Goal: Find specific page/section: Find specific page/section

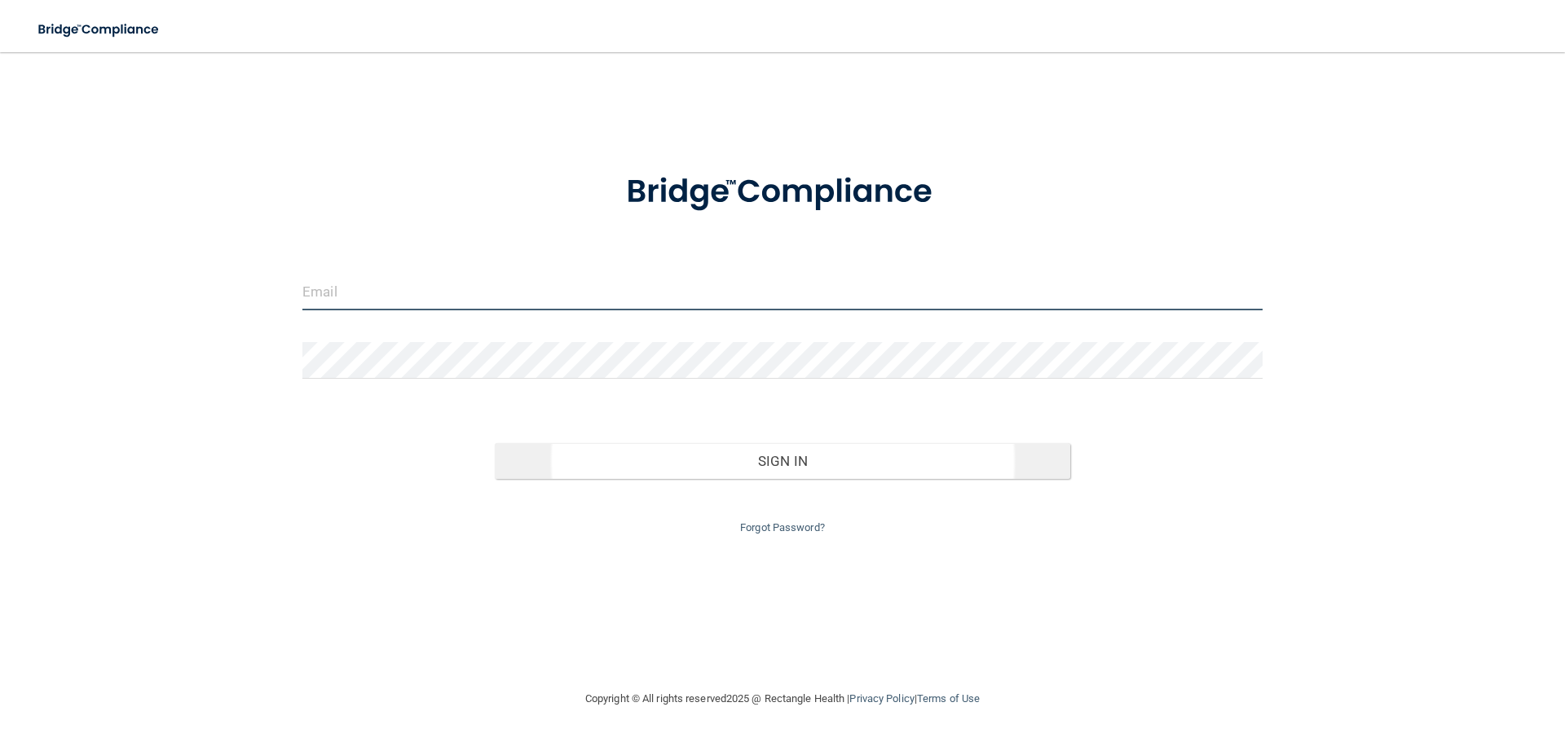
type input "[EMAIL_ADDRESS][DOMAIN_NAME]"
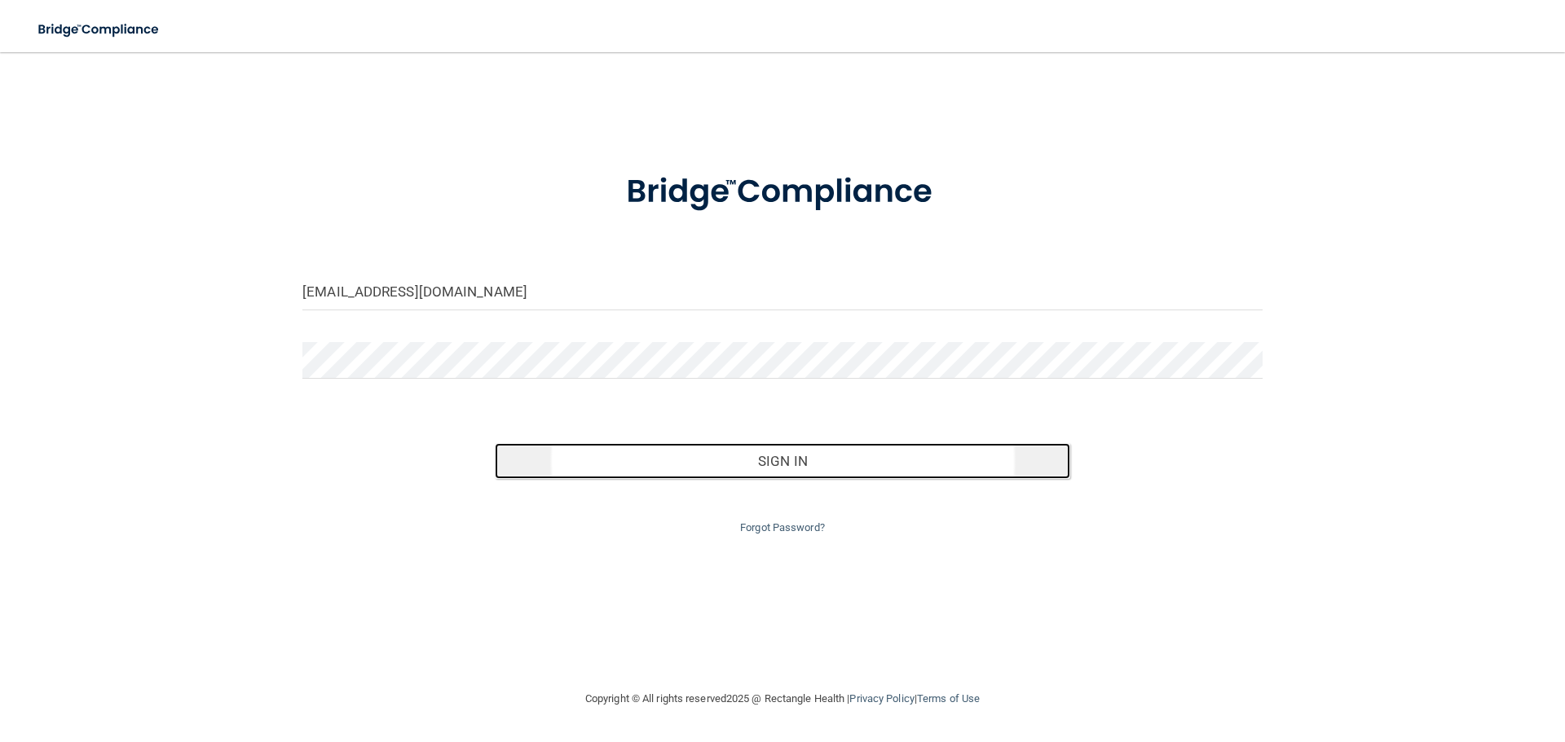
click at [845, 469] on button "Sign In" at bounding box center [783, 461] width 576 height 36
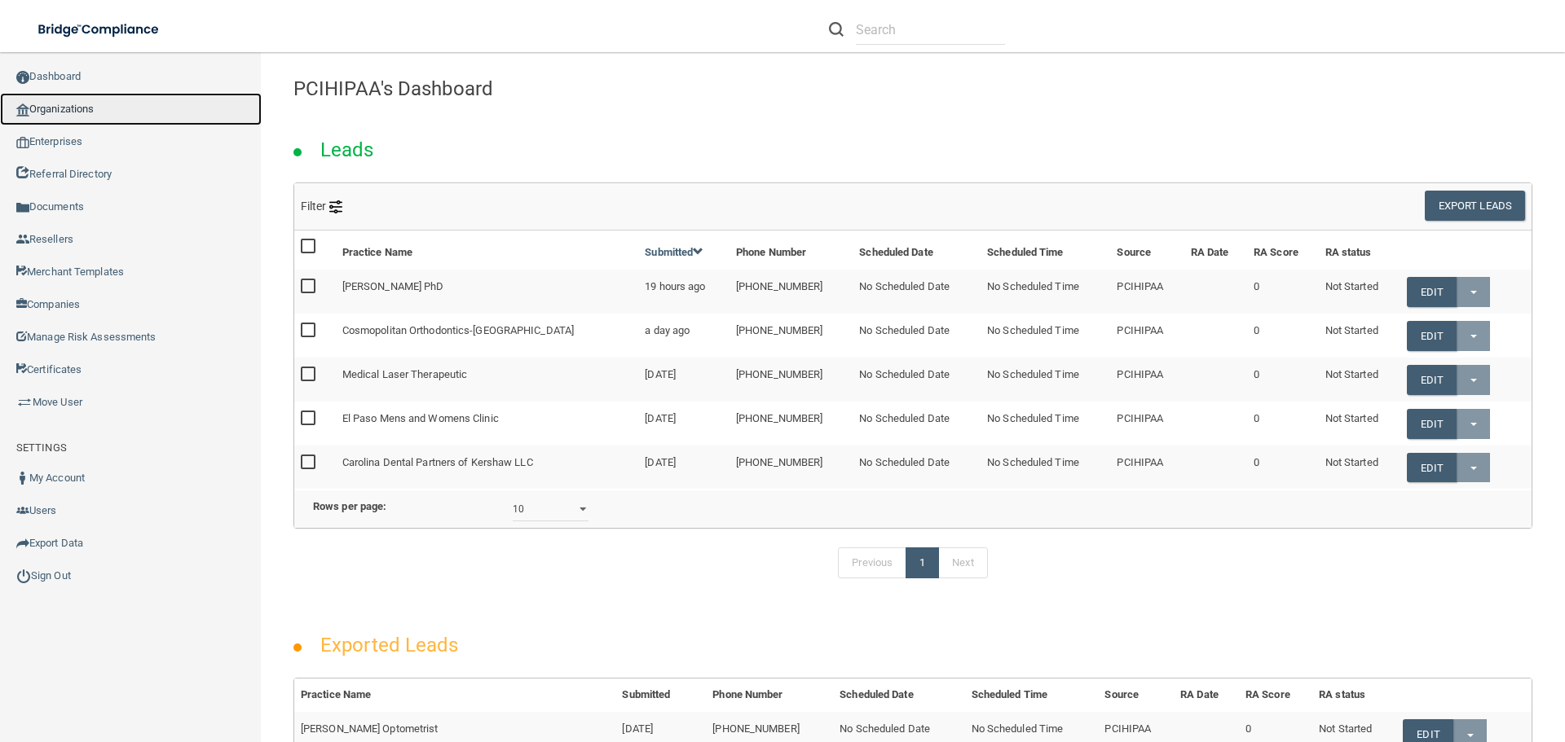
drag, startPoint x: 90, startPoint y: 117, endPoint x: 110, endPoint y: 120, distance: 20.5
click at [90, 117] on link "Organizations" at bounding box center [131, 109] width 262 height 33
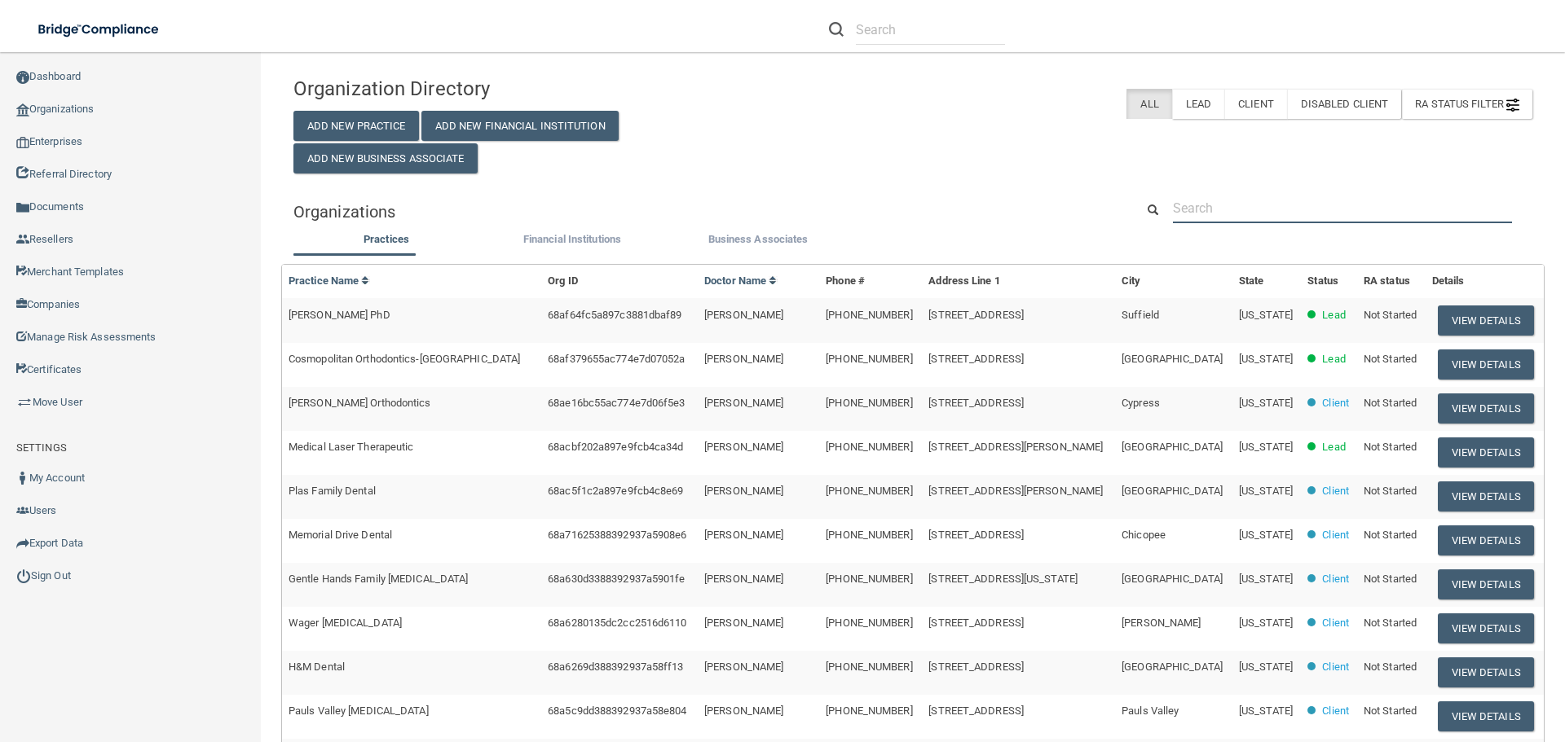
click at [1246, 209] on input "text" at bounding box center [1342, 208] width 339 height 30
paste input "[PERSON_NAME][EMAIL_ADDRESS][DOMAIN_NAME]"
type input "[PERSON_NAME][EMAIL_ADDRESS][DOMAIN_NAME]"
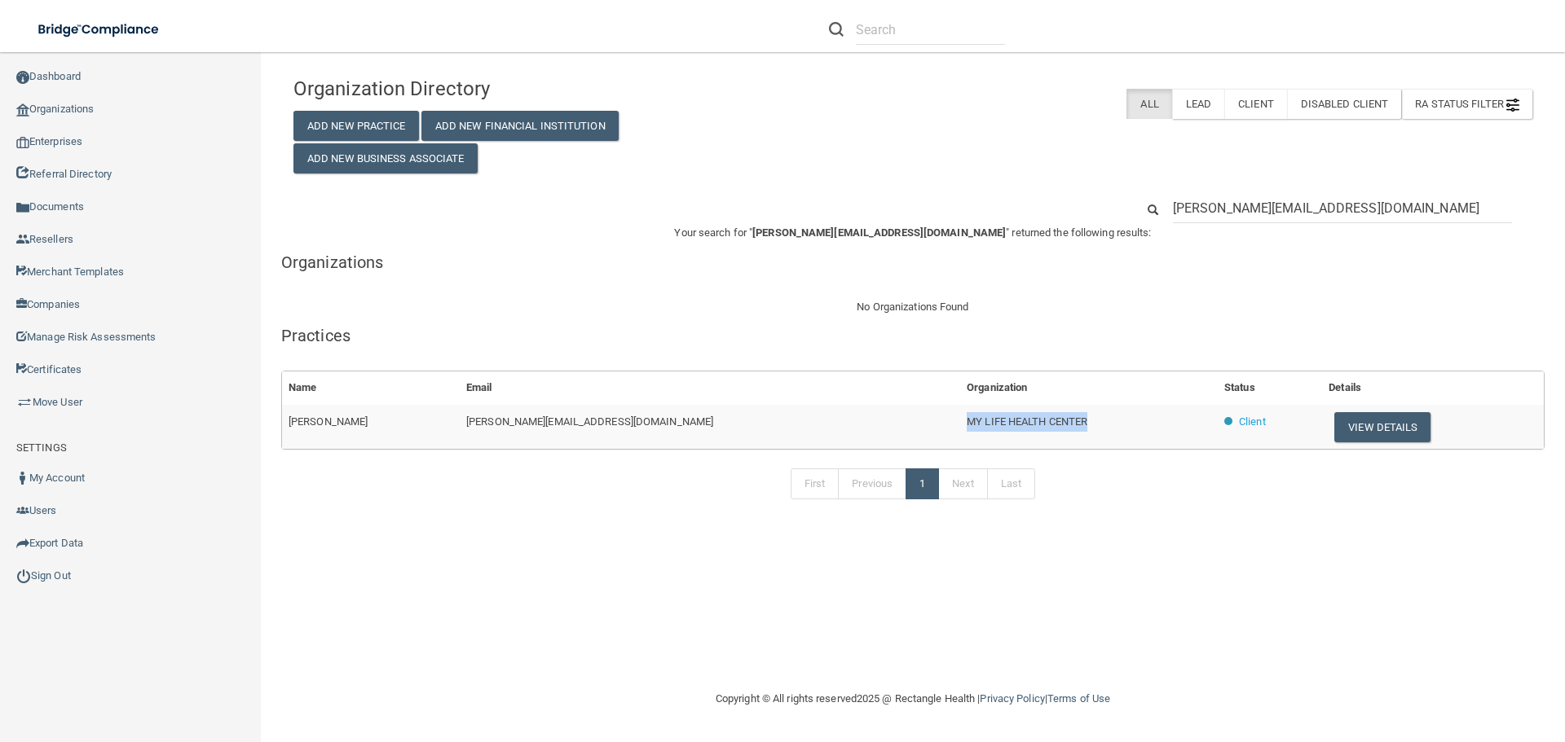
drag, startPoint x: 951, startPoint y: 424, endPoint x: 825, endPoint y: 425, distance: 126.3
click at [960, 425] on td "MY LIFE HEALTH CENTER" at bounding box center [1089, 427] width 258 height 44
copy span "MY LIFE HEALTH CENTER"
click at [1334, 434] on button "View Details" at bounding box center [1382, 427] width 96 height 30
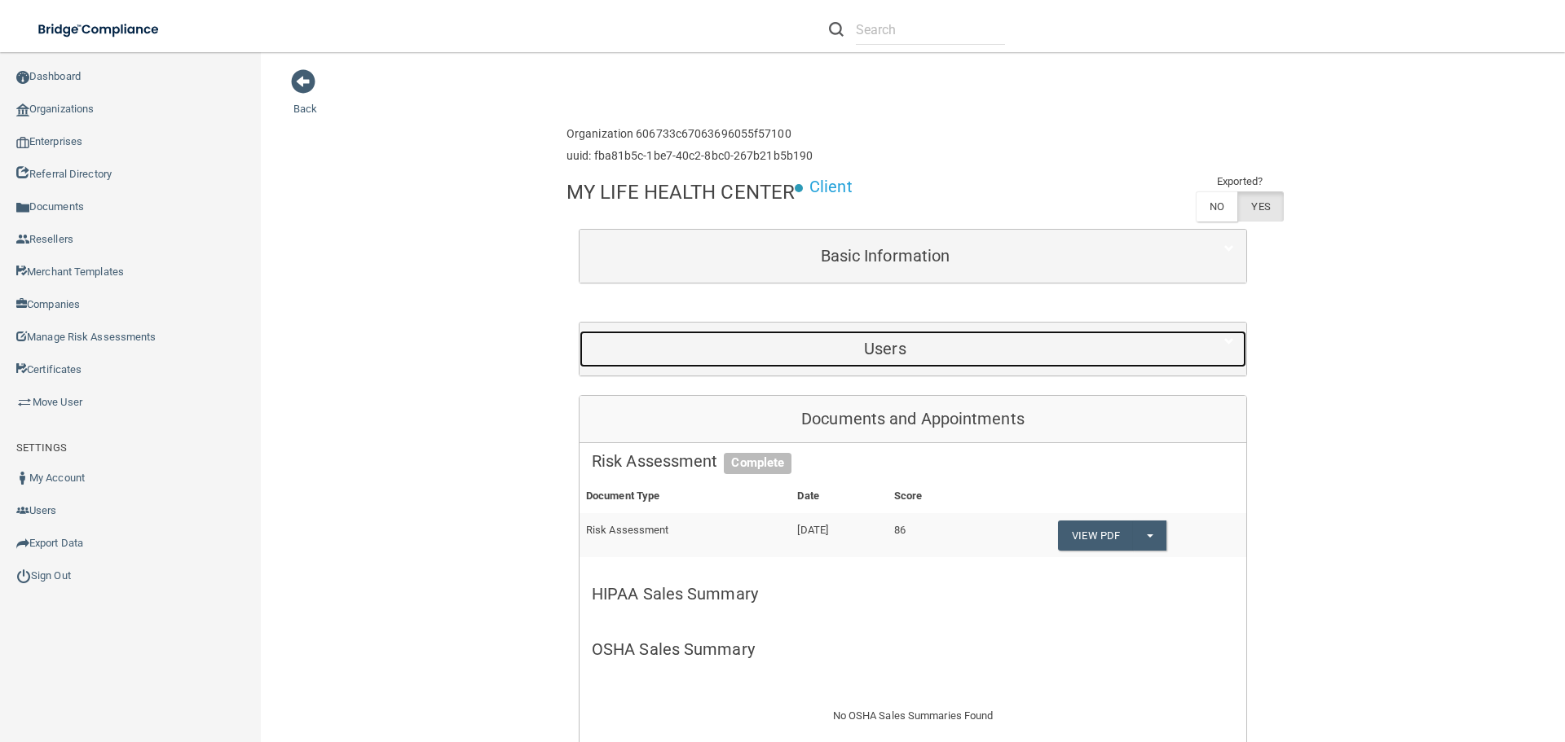
click at [841, 355] on h5 "Users" at bounding box center [885, 349] width 587 height 18
